Goal: Find specific page/section: Find specific page/section

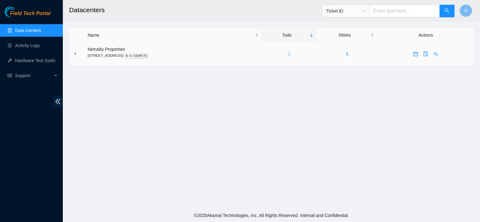
click at [291, 54] on link "1" at bounding box center [289, 54] width 3 height 5
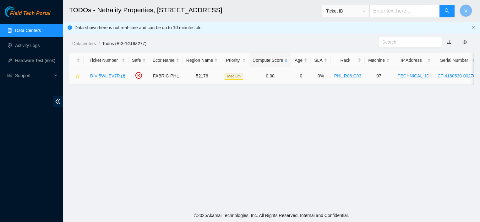
click at [112, 78] on link "B-V-5WUEV7R" at bounding box center [105, 76] width 30 height 5
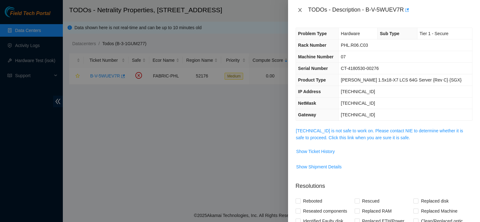
click at [301, 11] on icon "close" at bounding box center [299, 10] width 3 height 4
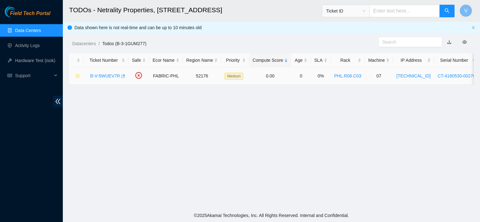
click at [122, 75] on body "Field Tech Portal Data Centers Activity Logs Hardware Test (isok) Support TODOs…" at bounding box center [240, 111] width 480 height 222
click at [122, 75] on icon "button" at bounding box center [123, 75] width 4 height 3
click at [357, 172] on main "TODOs - Netrality Properties, [STREET_ADDRESS] Ticket ID V Data shown here is n…" at bounding box center [271, 104] width 417 height 209
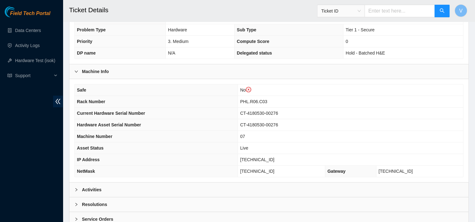
scroll to position [214, 0]
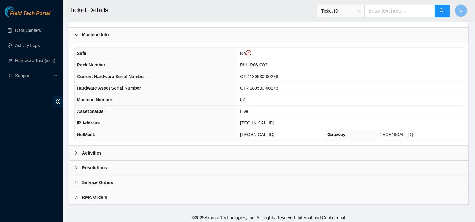
click at [152, 153] on div "Activities" at bounding box center [268, 153] width 399 height 14
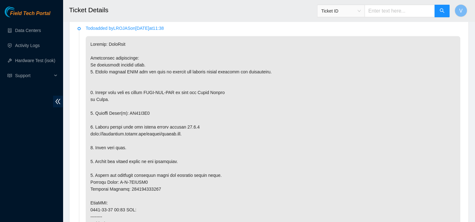
scroll to position [359, 0]
